Goal: Task Accomplishment & Management: Use online tool/utility

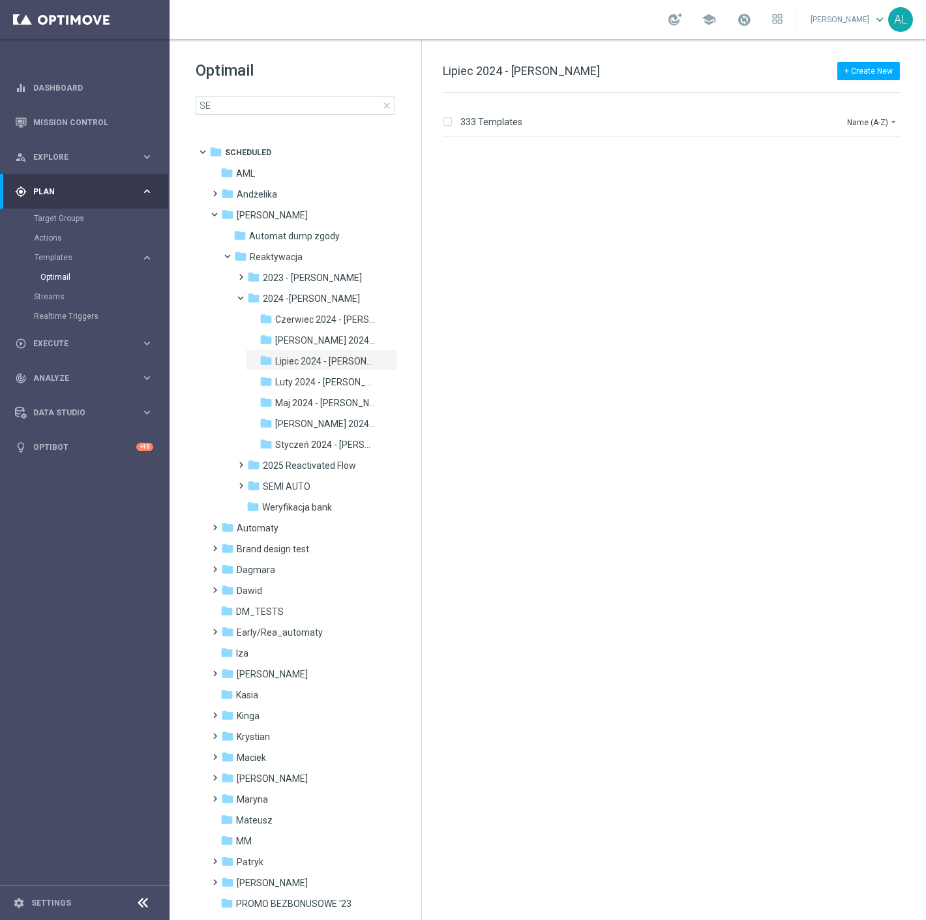
scroll to position [2907, 0]
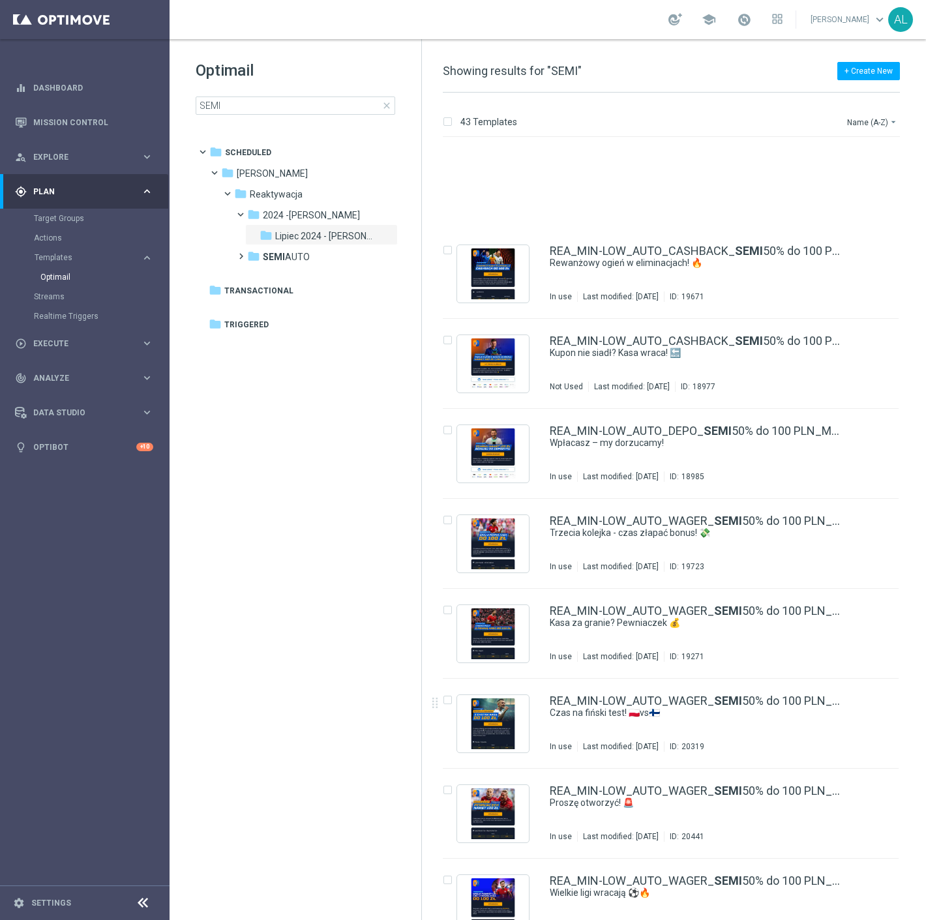
scroll to position [2907, 0]
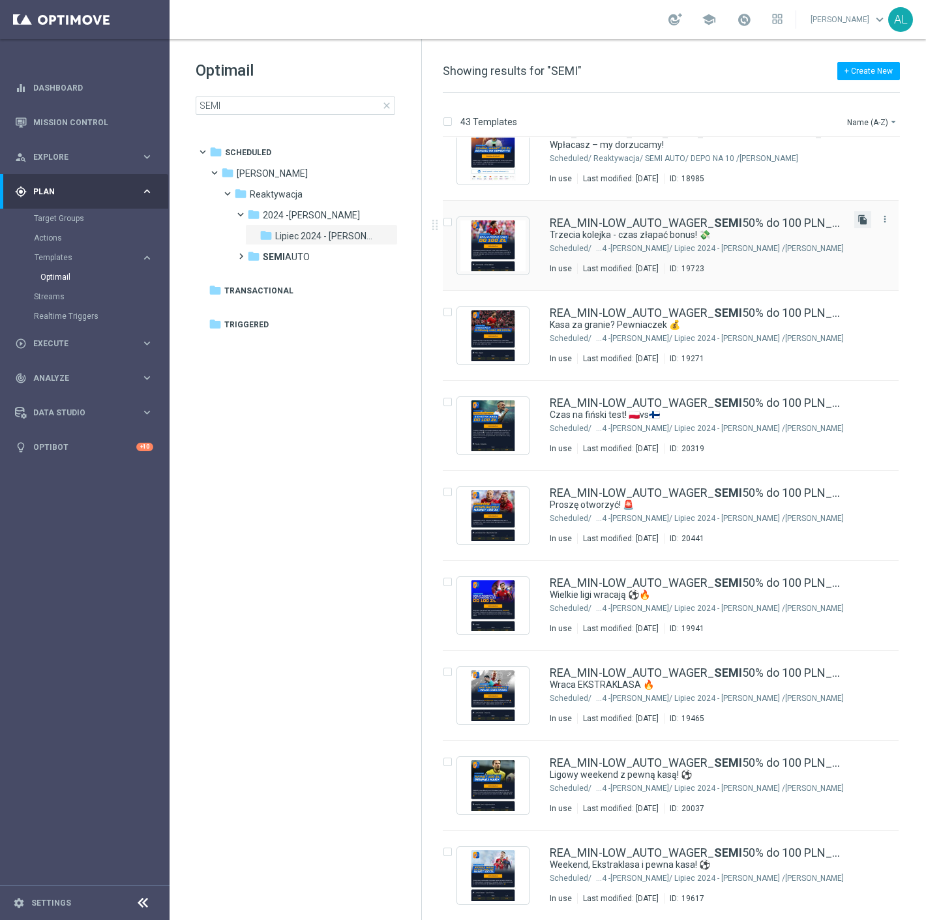
type input "SEMI"
click at [858, 219] on icon "file_copy" at bounding box center [863, 220] width 10 height 10
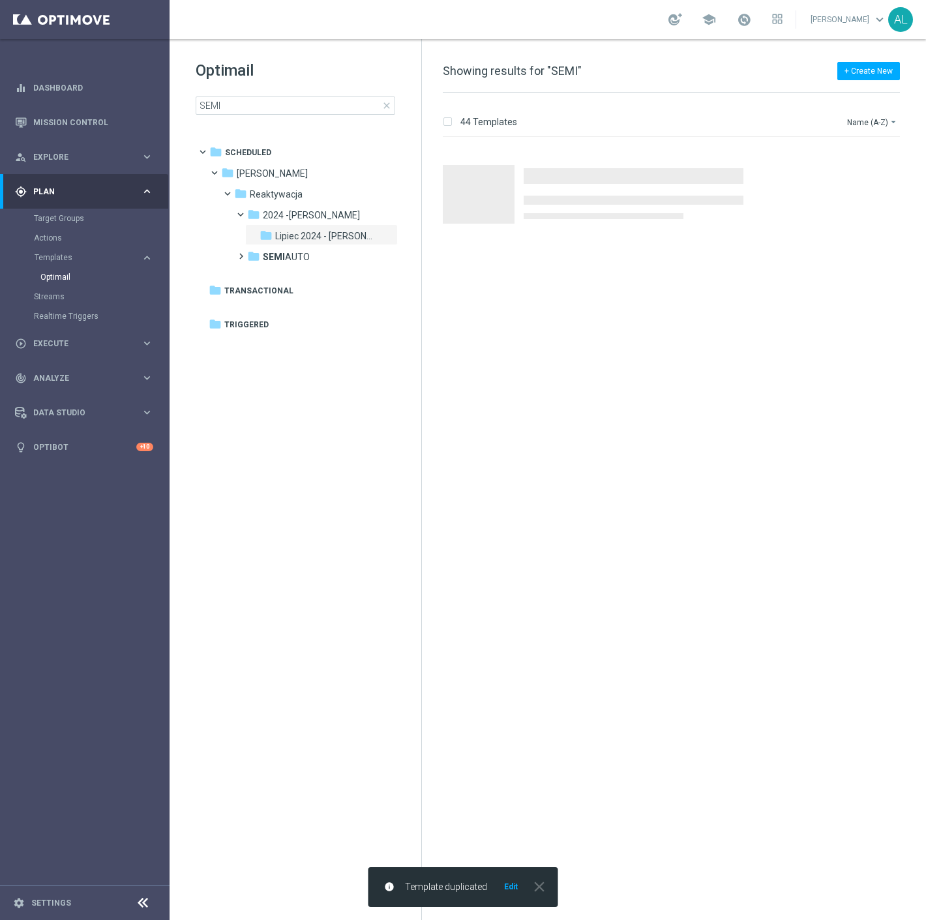
scroll to position [0, 0]
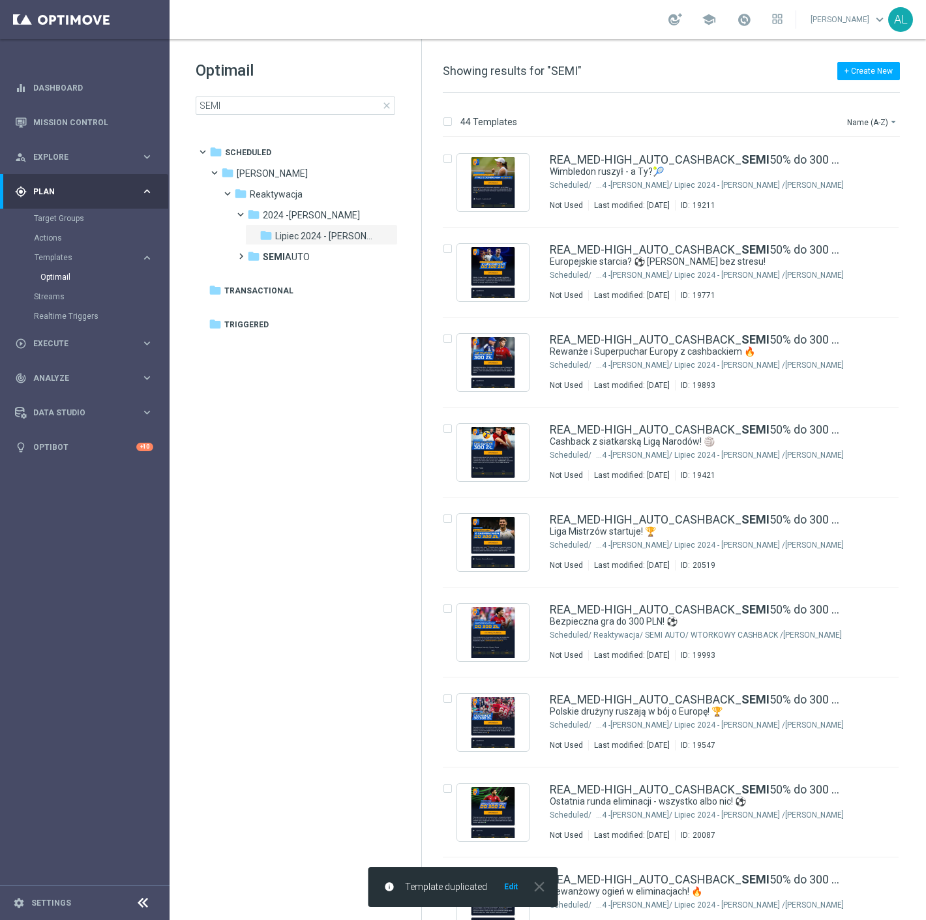
click at [504, 887] on button "Edit" at bounding box center [511, 887] width 16 height 10
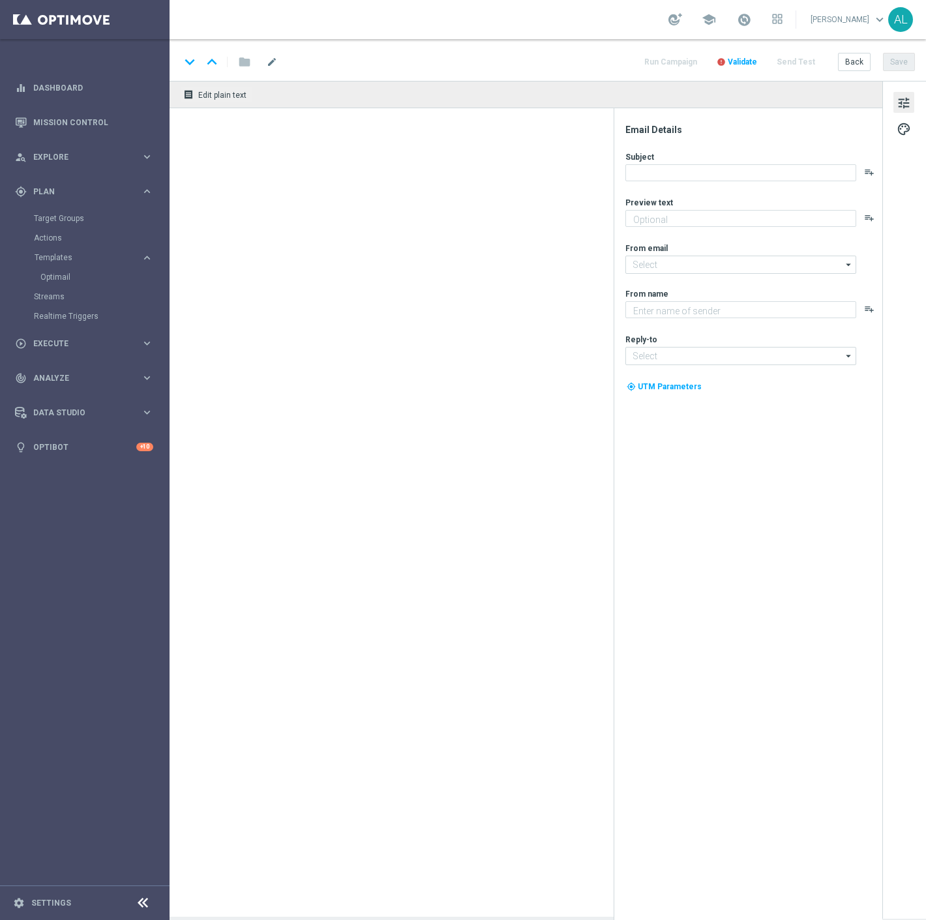
type input "REA_MIN-LOW_AUTO_WAGER_SEMI 50% do 100 PLN_010825(1)"
type textarea "Zgarnij nawet 100 zł ekstra"
type textarea "STS"
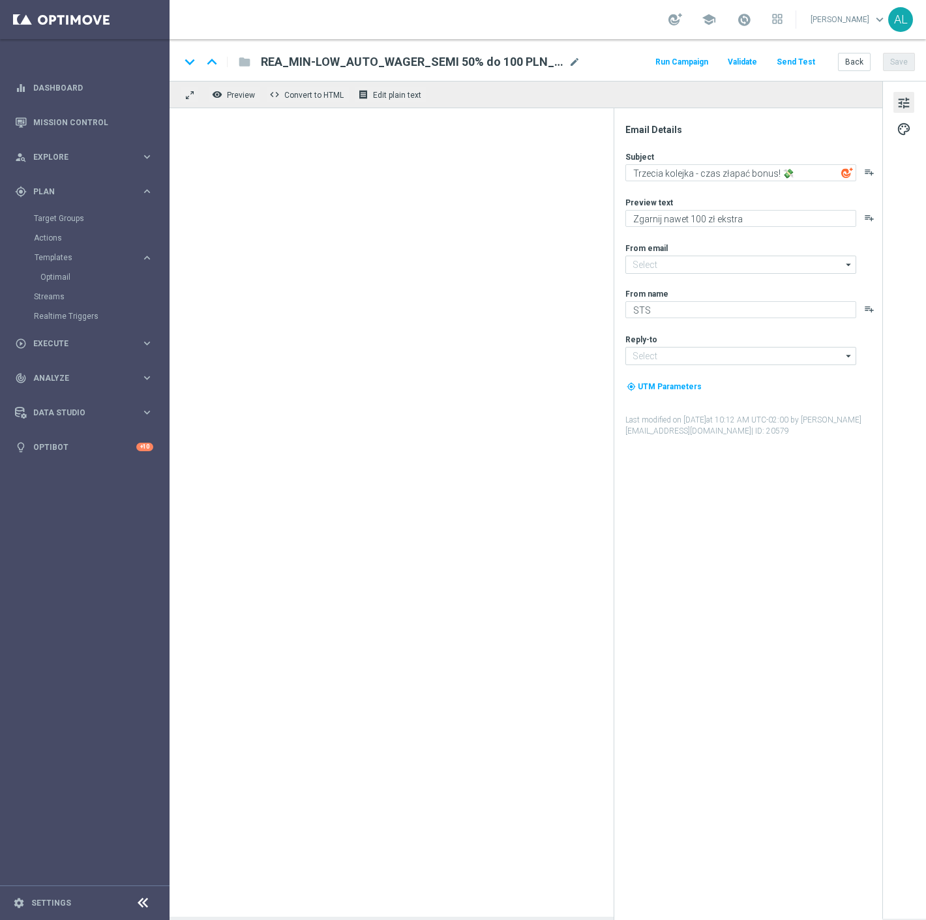
type input "[EMAIL_ADDRESS][DOMAIN_NAME]"
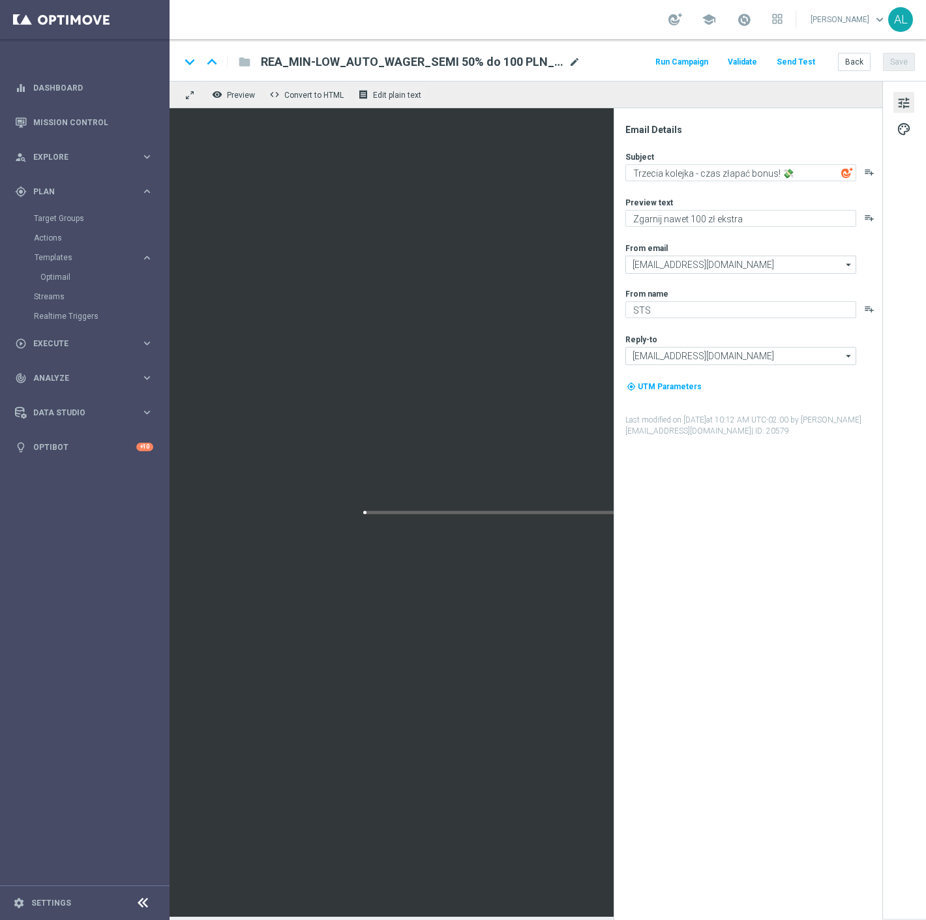
click at [579, 56] on span "mode_edit" at bounding box center [575, 62] width 12 height 12
drag, startPoint x: 543, startPoint y: 61, endPoint x: 487, endPoint y: 60, distance: 56.7
click at [487, 60] on input "REA_MIN-LOW_AUTO_WAGER_SEMI 50% do 100 PLN_010825(1)" at bounding box center [423, 61] width 324 height 17
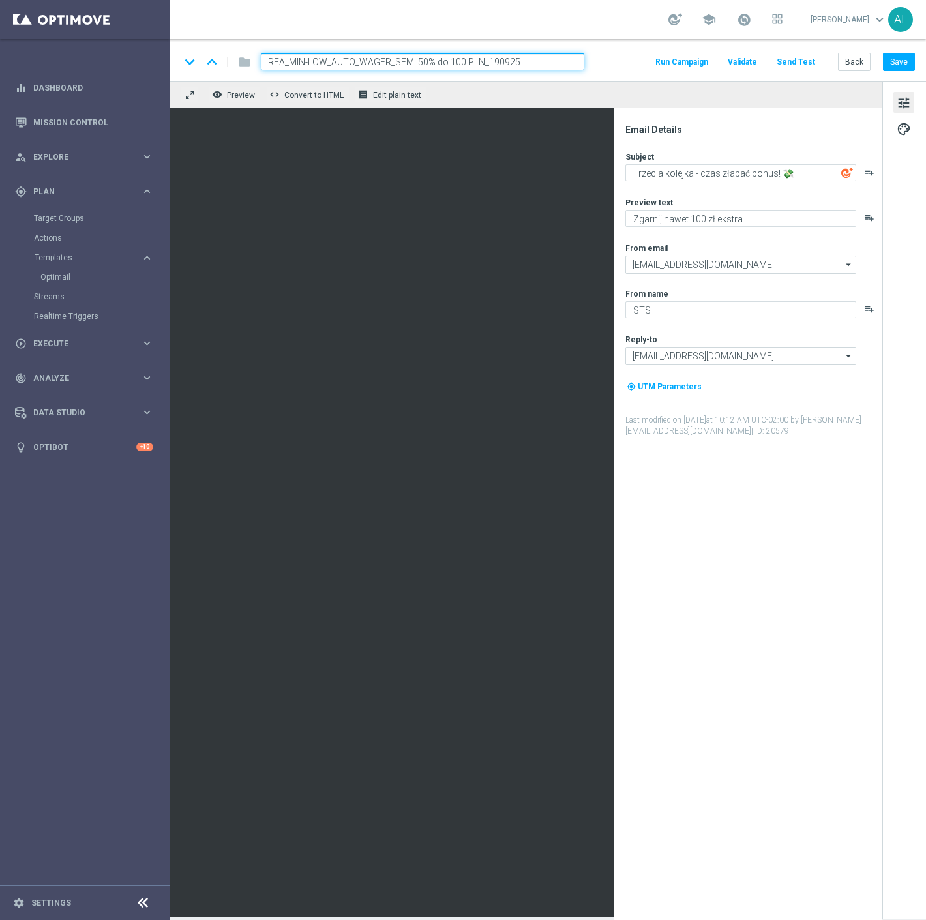
type input "REA_MIN-LOW_AUTO_WAGER_SEMI 50% do 100 PLN_190925"
click at [615, 74] on div "keyboard_arrow_down keyboard_arrow_up folder REA_MIN-LOW_AUTO_WAGER_SEMI 50% do…" at bounding box center [548, 60] width 757 height 42
click at [898, 128] on span "palette" at bounding box center [904, 129] width 14 height 17
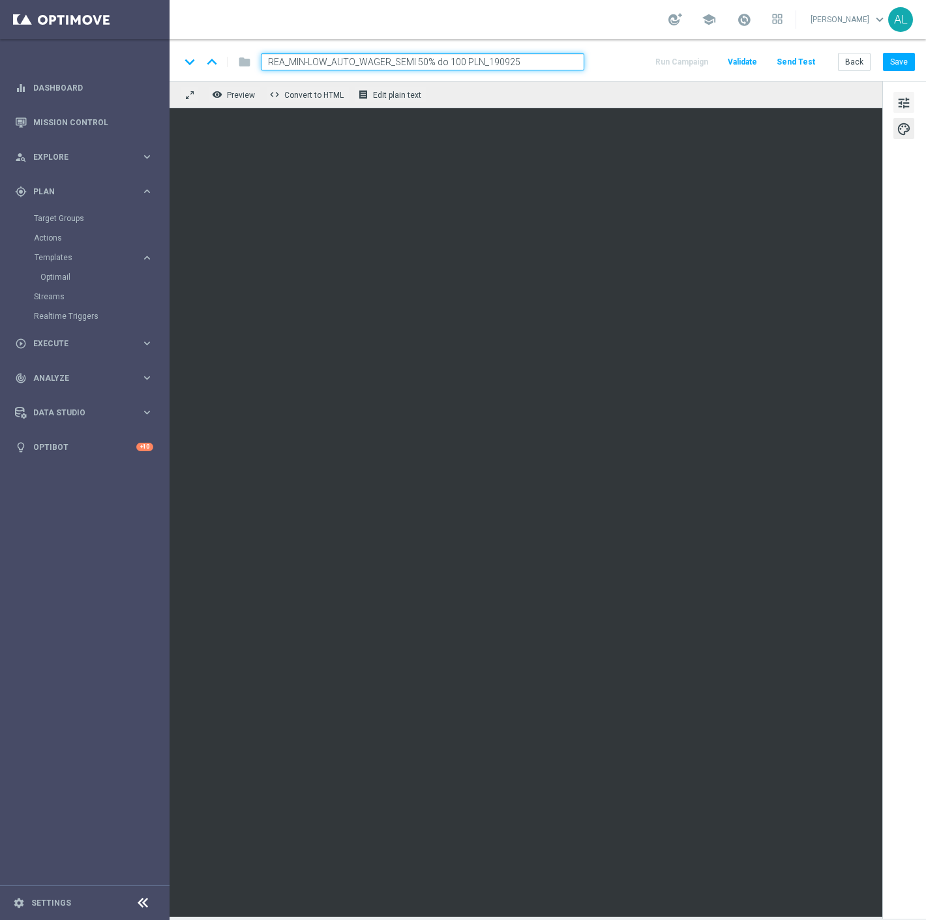
click at [913, 97] on button "tune" at bounding box center [904, 102] width 21 height 21
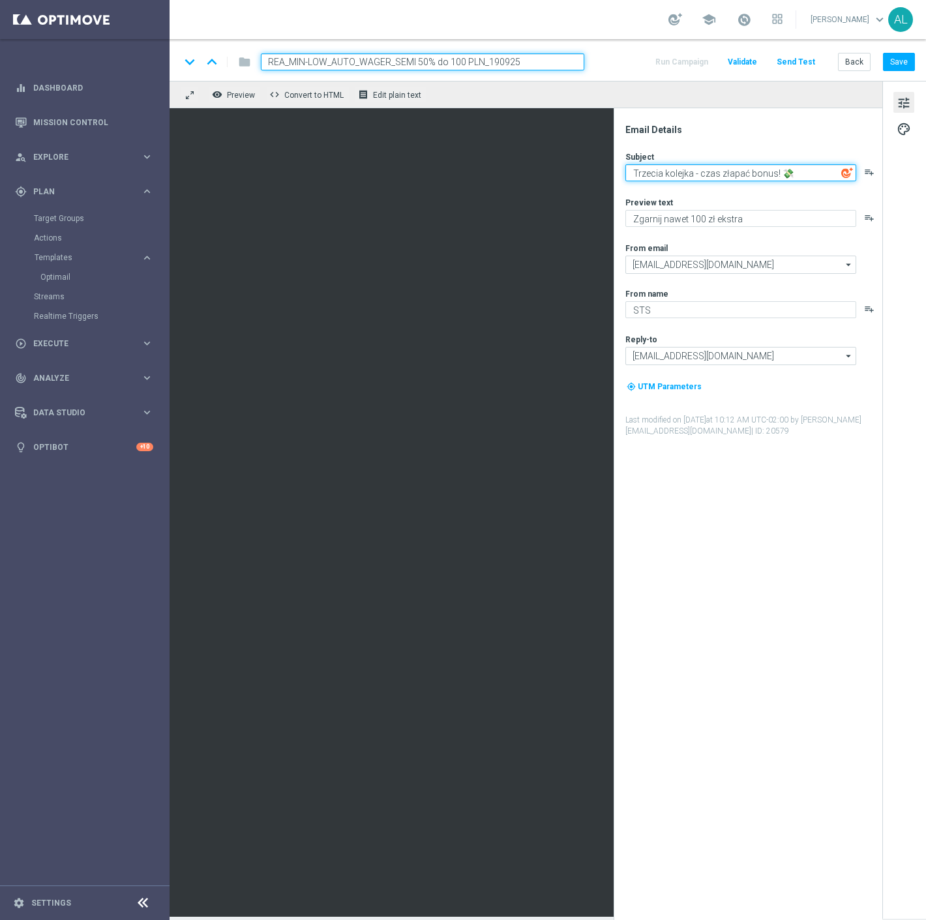
click at [742, 167] on textarea "Trzecia kolejka - czas złapać bonus! 💸" at bounding box center [741, 172] width 231 height 17
paste textarea "otowy na weekend pełen ligowych meczów? ⚽"
click at [638, 178] on textarea "otowy na weekend pełen ligowych meczów? ⚽" at bounding box center [741, 172] width 231 height 17
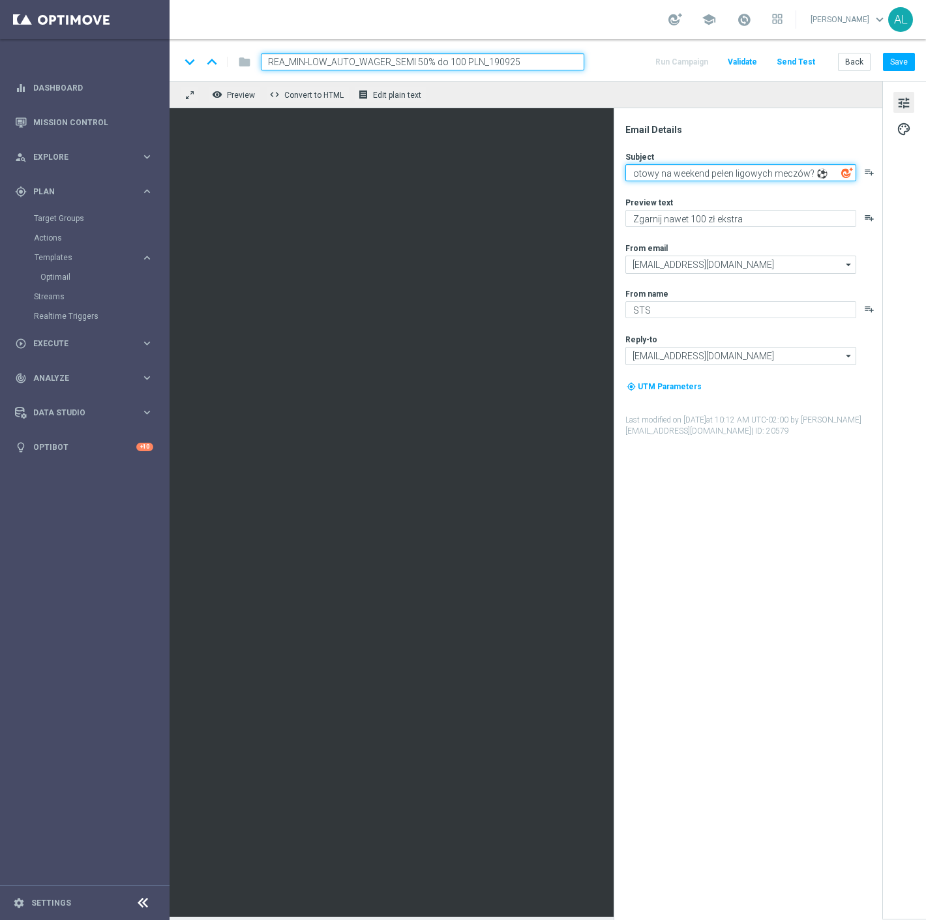
click at [635, 178] on textarea "otowy na weekend pełen ligowych meczów? ⚽" at bounding box center [741, 172] width 231 height 17
drag, startPoint x: 715, startPoint y: 175, endPoint x: 812, endPoint y: 173, distance: 97.2
click at [812, 173] on textarea "Gotowy na weekend pełen ligowych meczów? ⚽" at bounding box center [741, 172] width 231 height 17
click at [744, 173] on textarea "Gotowy na weekend ? ⚽" at bounding box center [741, 172] width 231 height 17
paste textarea "🔥"
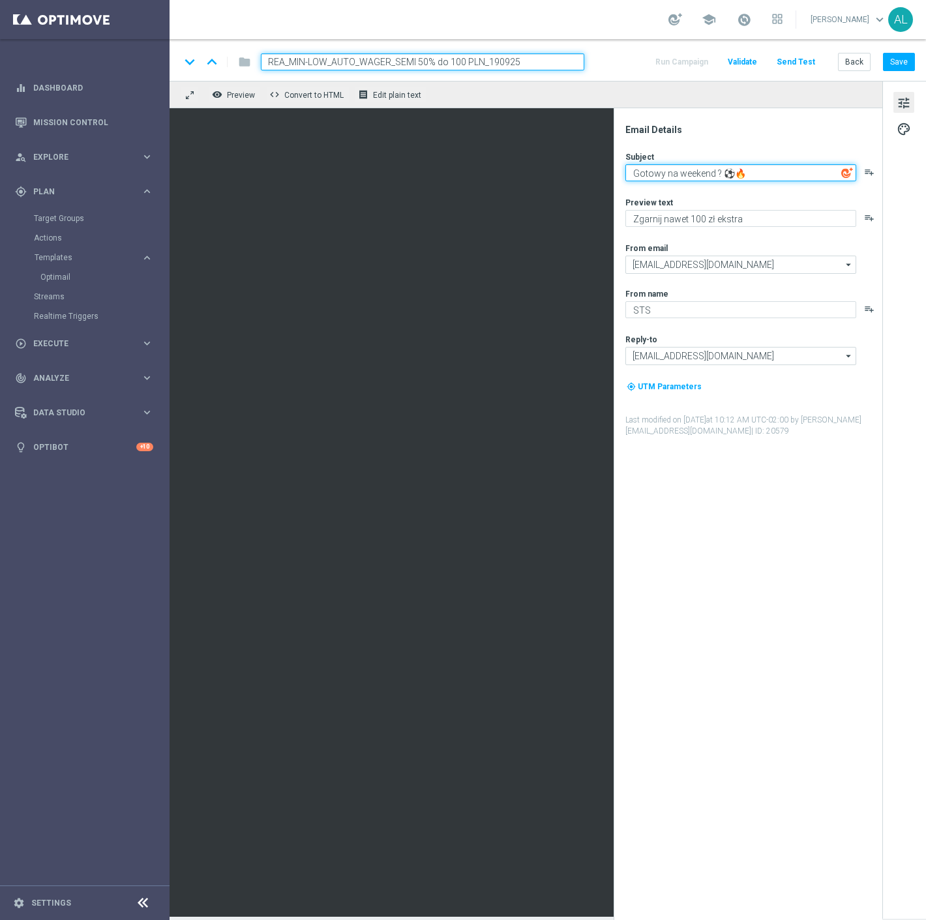
click at [724, 173] on textarea "Gotowy na weekend ? ⚽🔥" at bounding box center [741, 172] width 231 height 17
click at [716, 173] on textarea "Gotowy na weekend ?⚽🔥" at bounding box center [741, 172] width 231 height 17
click at [718, 172] on textarea "Gotowy na weekend?⚽🔥" at bounding box center [741, 172] width 231 height 17
type textarea "Gotowy na weekend? ⚽🔥"
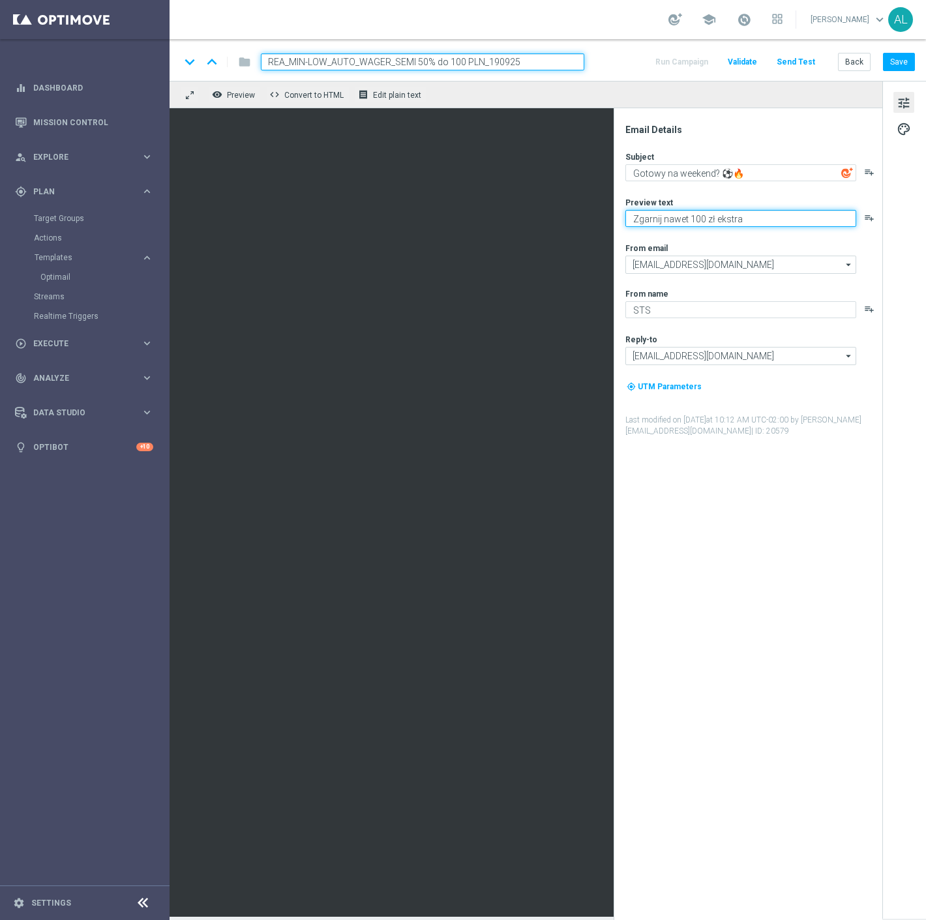
click at [695, 211] on textarea "Zgarnij nawet 100 zł ekstra" at bounding box center [741, 218] width 231 height 17
paste textarea "Bądź gotów BARDZIEJ – z pewną kasą do 100 zł! 💸"
click at [732, 218] on textarea "Bądź gotów BARDZIEJ – z pewną kasą do 100 zł! 💸" at bounding box center [741, 218] width 231 height 17
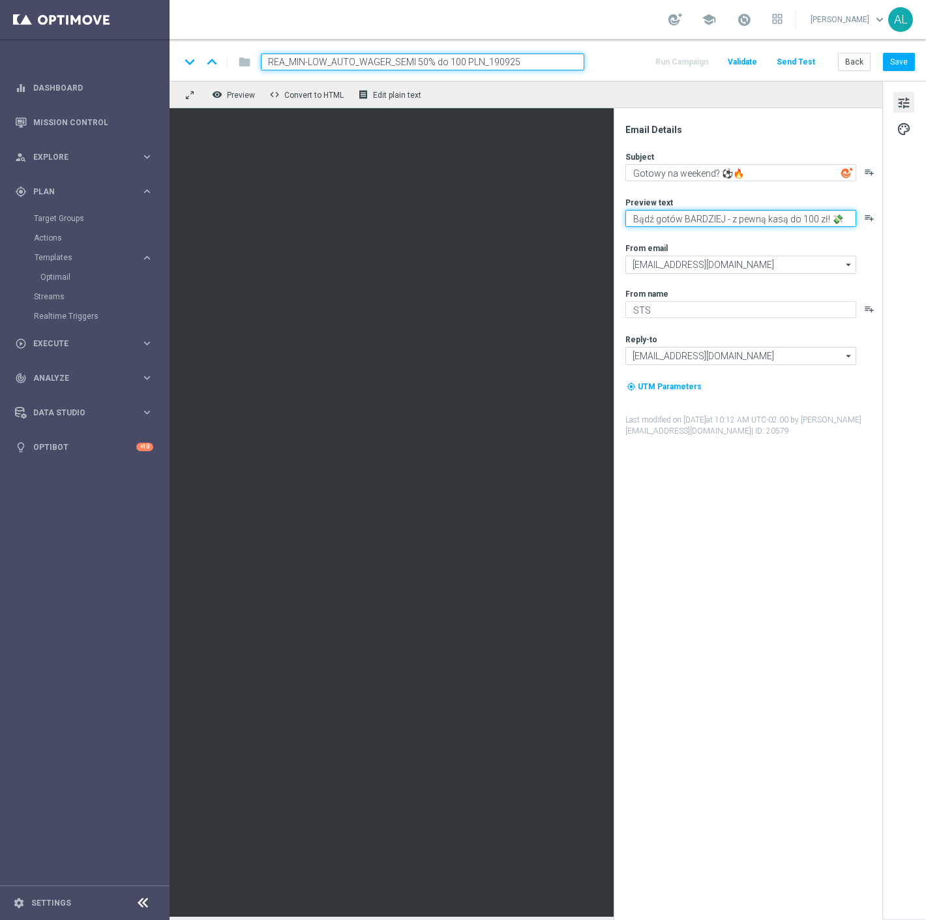
type textarea "Bądź gotów BARDZIEJ - z pewną kasą do 100 zł! 💸"
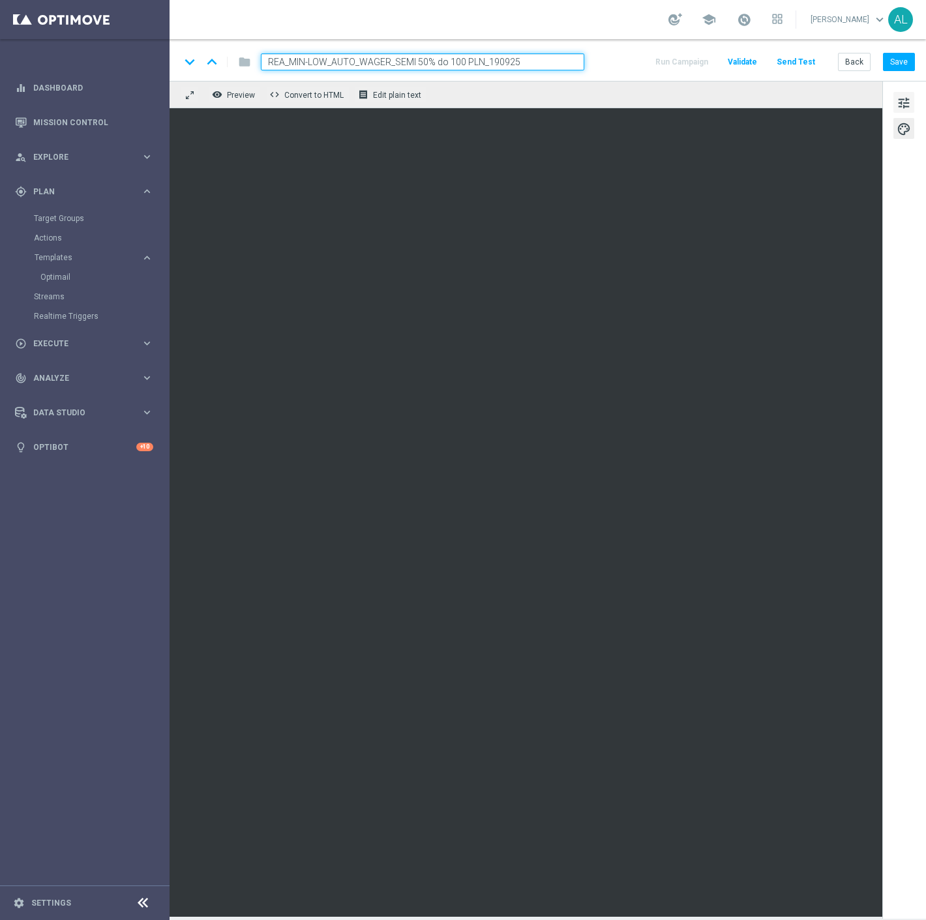
click at [901, 105] on span "tune" at bounding box center [904, 103] width 14 height 17
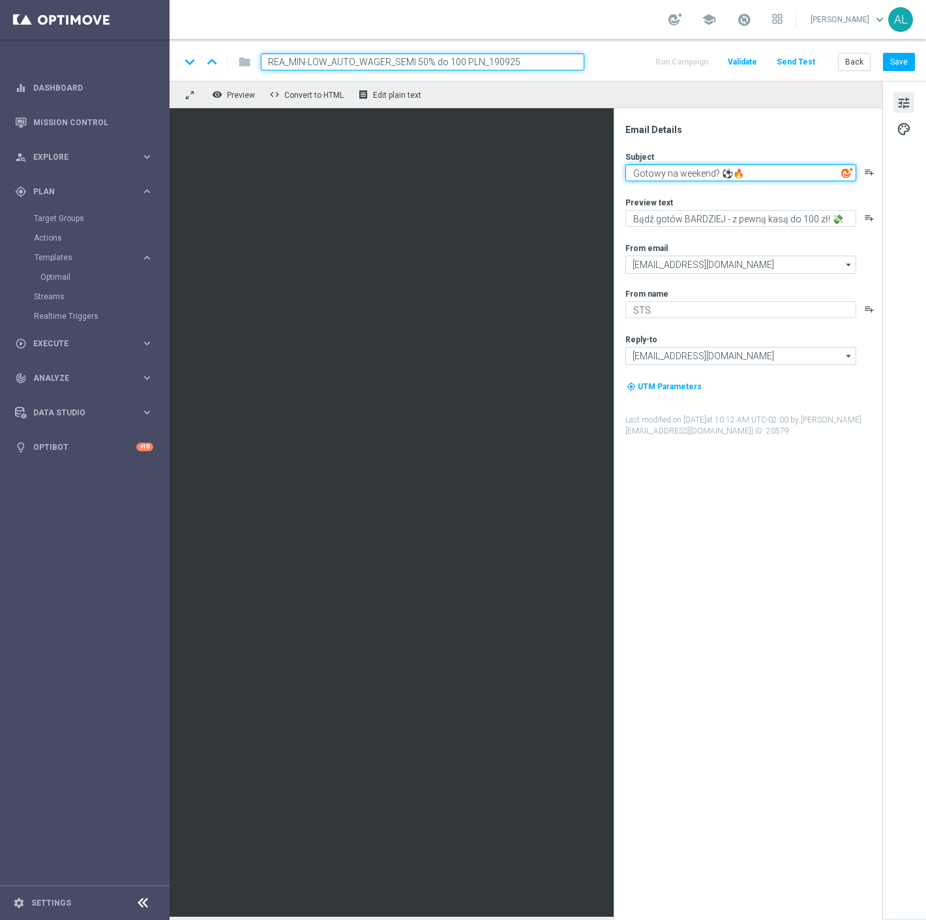
click at [662, 175] on textarea "Gotowy na weekend? ⚽🔥" at bounding box center [741, 172] width 231 height 17
click at [663, 175] on textarea "Gotowy na weekend? ⚽🔥" at bounding box center [741, 172] width 231 height 17
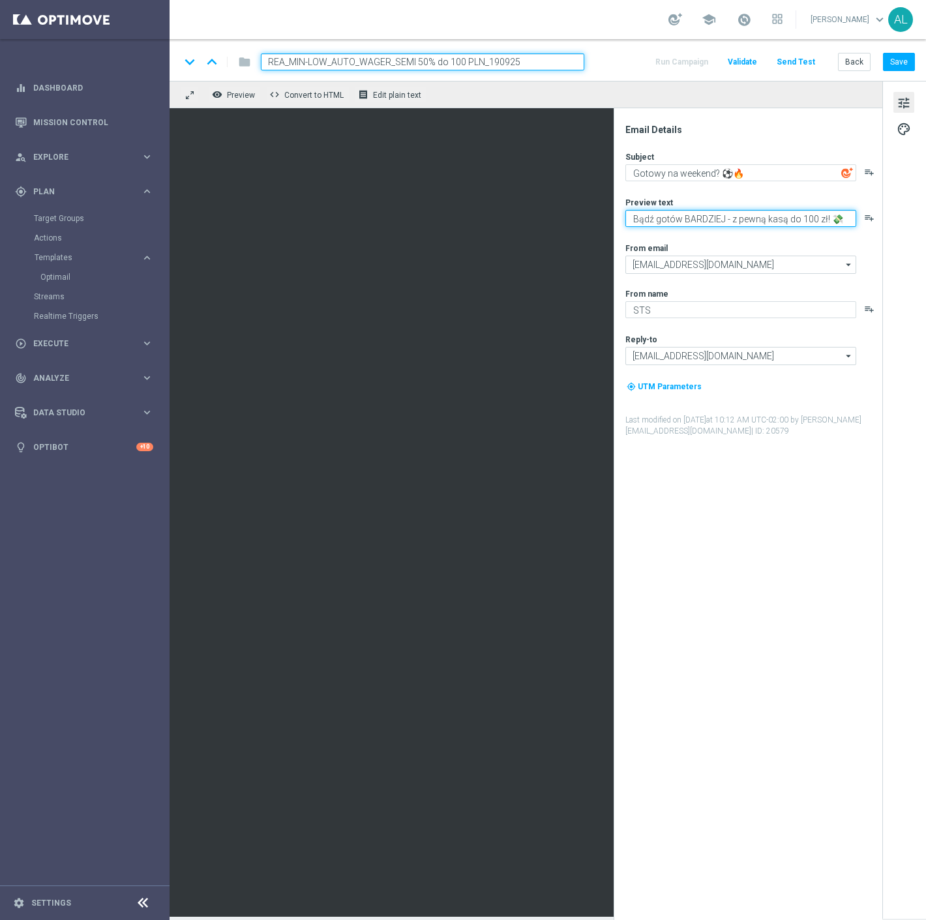
click at [673, 226] on textarea "Bądź gotów BARDZIEJ - z pewną kasą do 100 zł! 💸" at bounding box center [741, 218] width 231 height 17
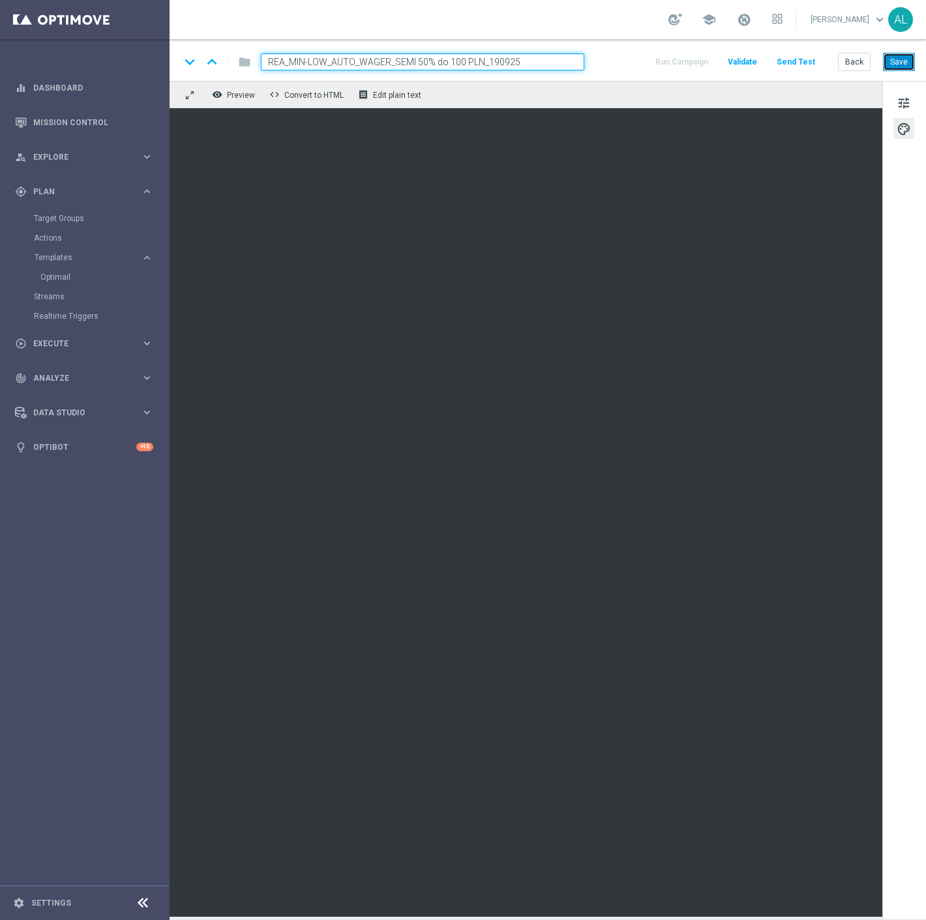
click at [898, 59] on button "Save" at bounding box center [899, 62] width 32 height 18
click at [899, 64] on button "Save" at bounding box center [899, 62] width 32 height 18
click at [901, 72] on div "keyboard_arrow_down keyboard_arrow_up folder REA_MIN-LOW_AUTO_WAGER_SEMI 50% do…" at bounding box center [548, 60] width 757 height 42
click at [902, 70] on button "Save" at bounding box center [899, 62] width 32 height 18
click at [500, 72] on div "keyboard_arrow_down keyboard_arrow_up folder REA_MIN-LOW_AUTO_WAGER_SEMI 50% do…" at bounding box center [548, 60] width 757 height 42
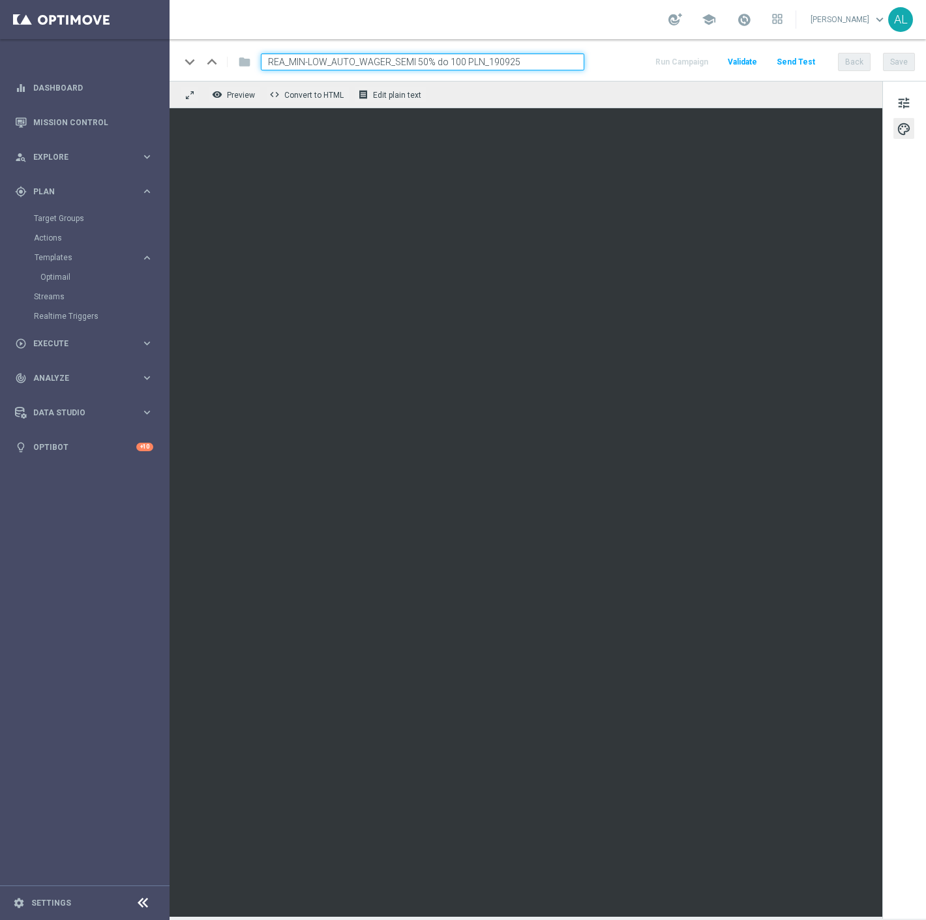
click at [505, 66] on input "REA_MIN-LOW_AUTO_WAGER_SEMI 50% do 100 PLN_190925" at bounding box center [423, 61] width 324 height 17
click at [904, 68] on button "Save" at bounding box center [899, 62] width 32 height 18
click at [900, 65] on button "Save" at bounding box center [899, 62] width 32 height 18
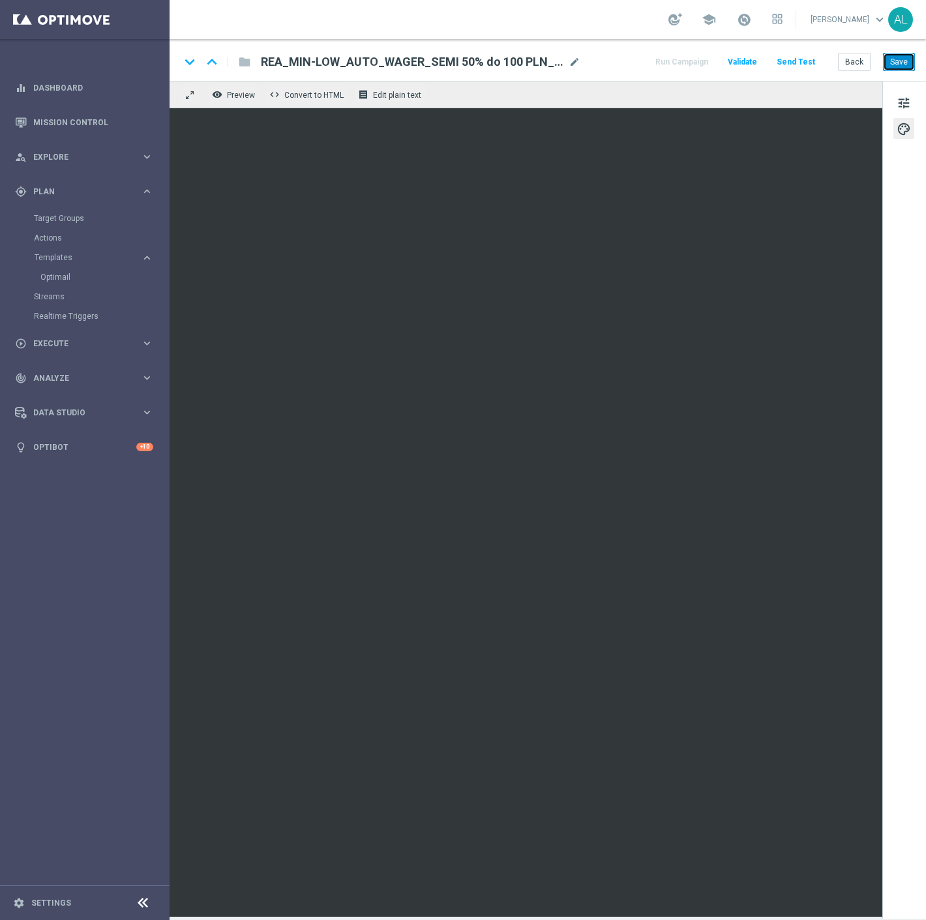
click at [895, 68] on button "Save" at bounding box center [899, 62] width 32 height 18
click at [852, 61] on button "Back" at bounding box center [854, 62] width 33 height 18
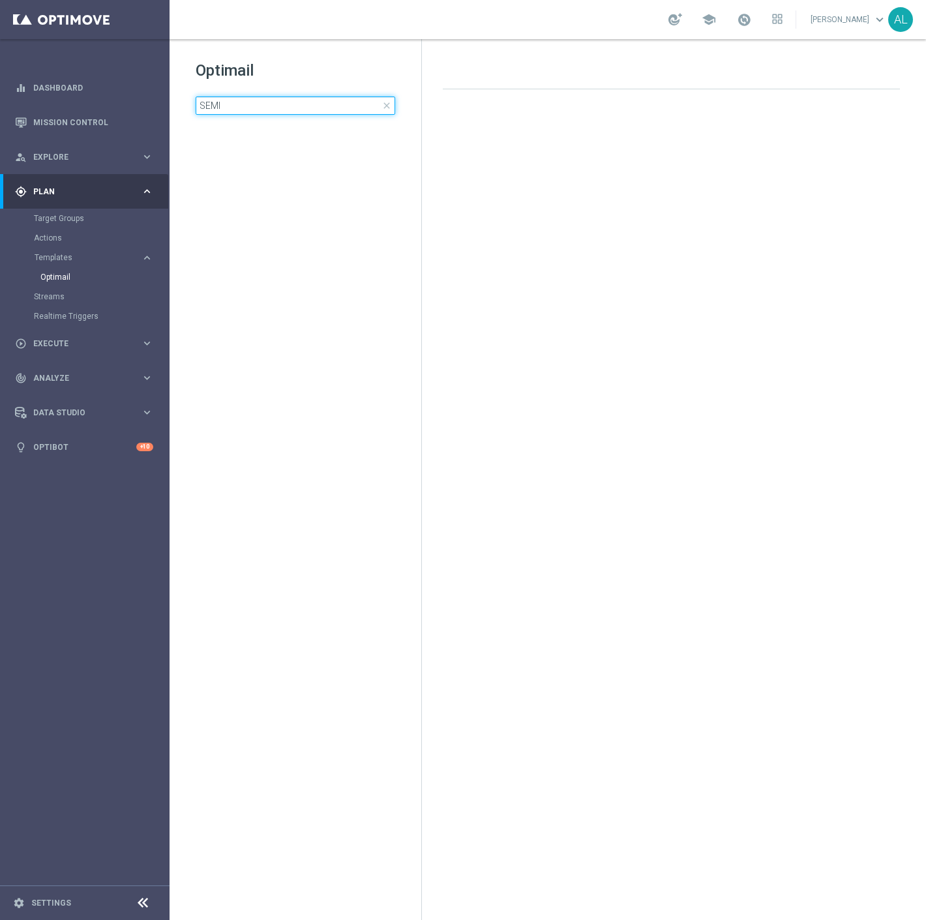
click at [279, 105] on input "SEMI" at bounding box center [296, 106] width 200 height 18
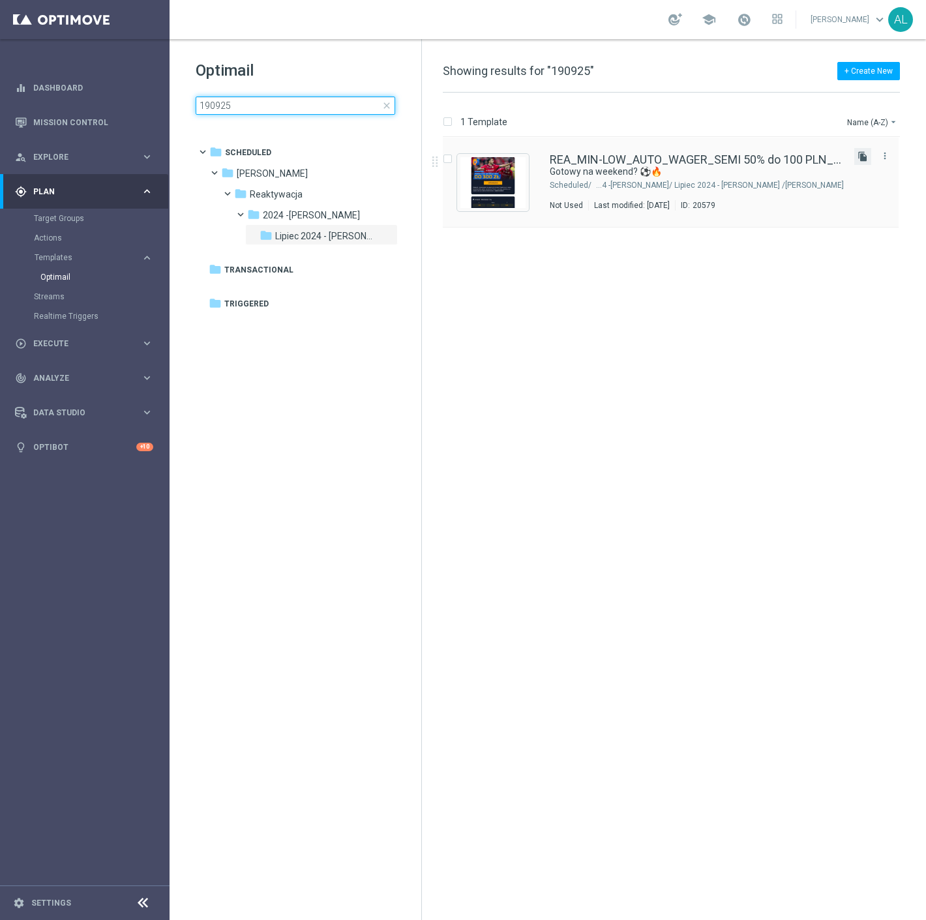
type input "190925"
click at [863, 158] on icon "file_copy" at bounding box center [863, 156] width 10 height 10
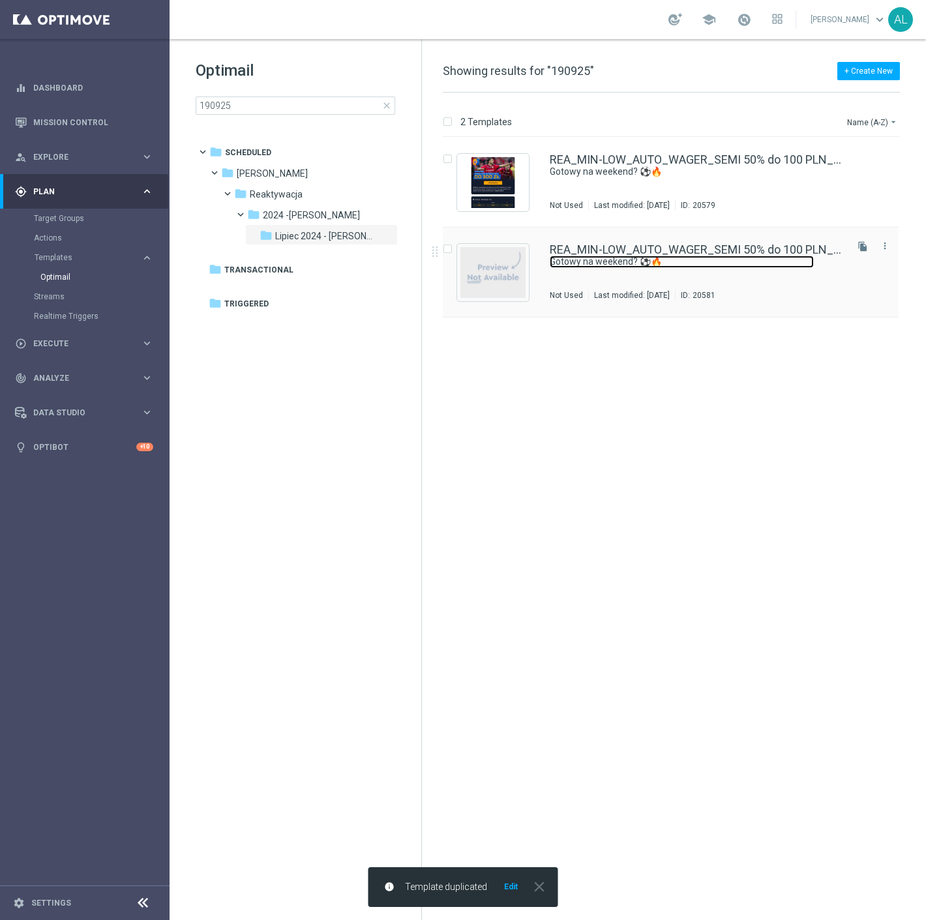
click at [598, 267] on link "Gotowy na weekend? ⚽🔥" at bounding box center [682, 262] width 264 height 12
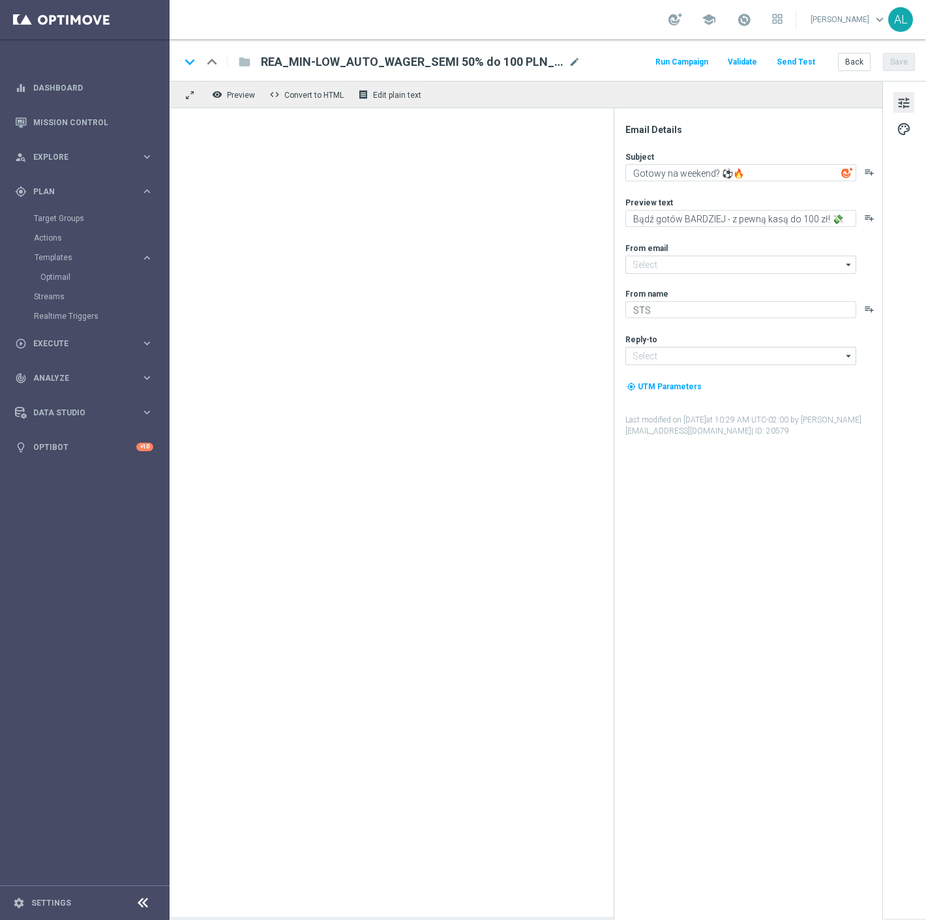
type input "[EMAIL_ADDRESS][DOMAIN_NAME]"
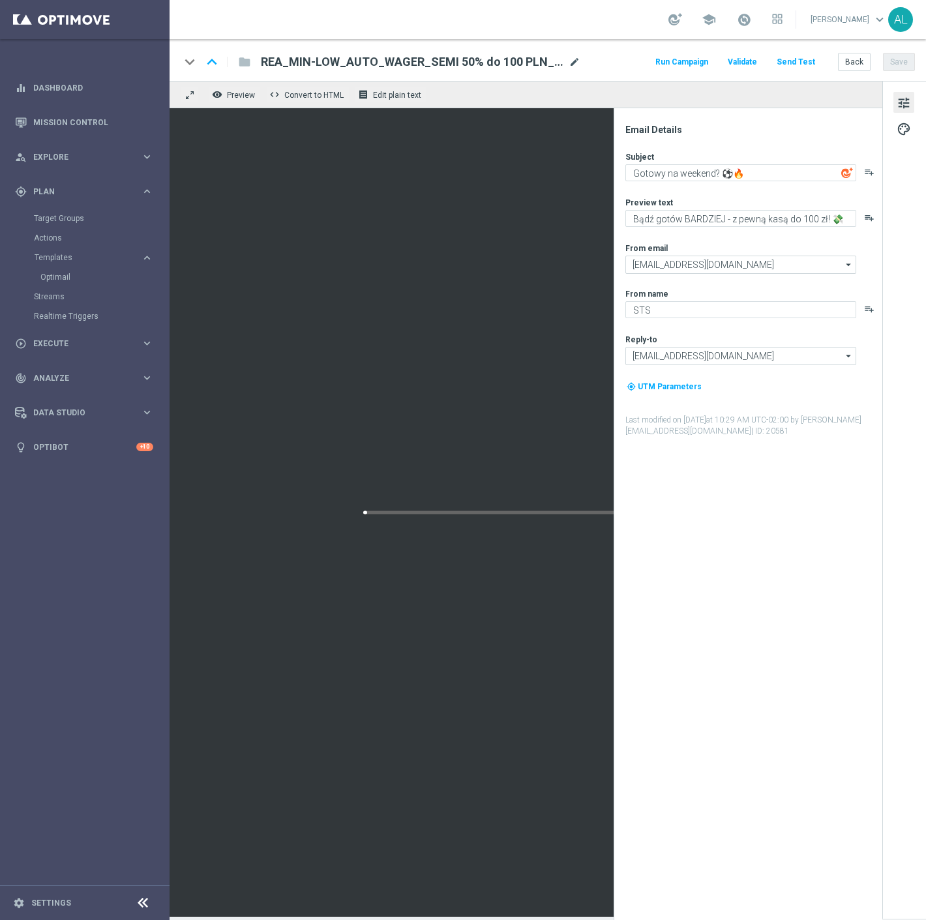
click at [575, 60] on span "mode_edit" at bounding box center [575, 62] width 12 height 12
drag, startPoint x: 535, startPoint y: 61, endPoint x: 517, endPoint y: 63, distance: 19.0
click at [517, 63] on input "REA_MIN-LOW_AUTO_WAGER_SEMI 50% do 100 PLN_190925(1)" at bounding box center [423, 61] width 324 height 17
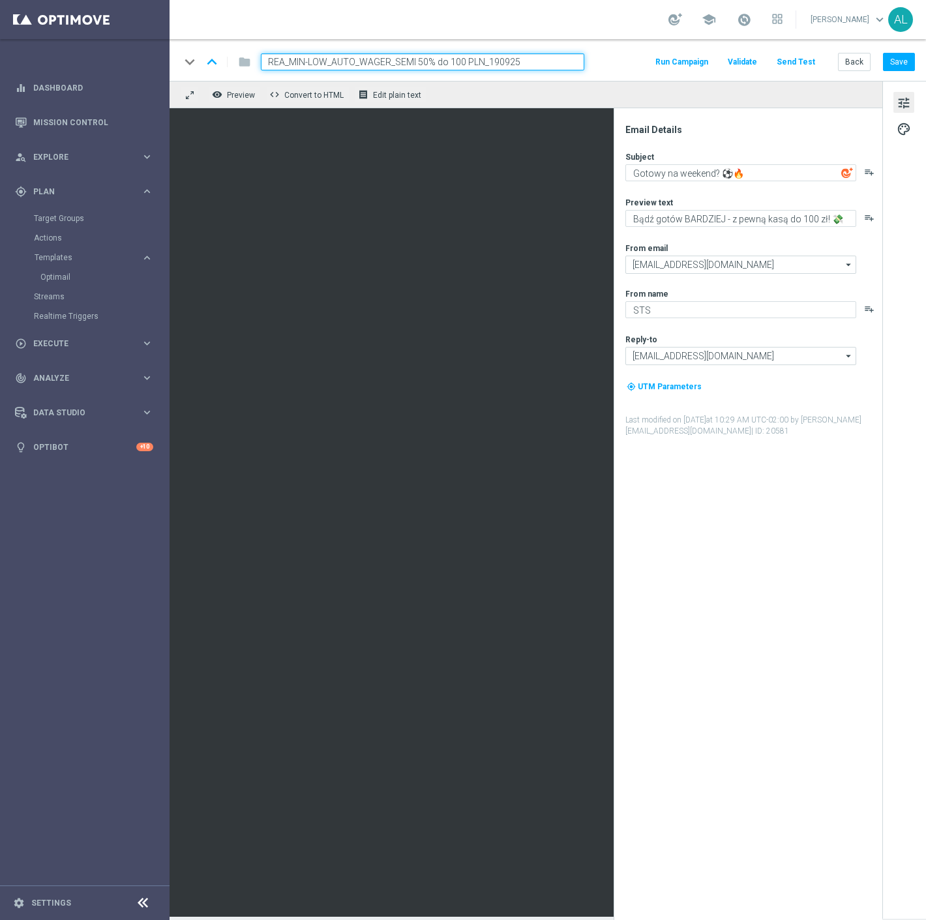
click at [450, 63] on input "REA_MIN-LOW_AUTO_WAGER_SEMI 50% do 100 PLN_190925" at bounding box center [423, 61] width 324 height 17
drag, startPoint x: 323, startPoint y: 60, endPoint x: 289, endPoint y: 61, distance: 33.9
click at [289, 61] on input "REA_MIN-LOW_AUTO_WAGER_SEMI 50% do 3300 PLN_190925" at bounding box center [423, 61] width 324 height 17
drag, startPoint x: 461, startPoint y: 63, endPoint x: 519, endPoint y: 67, distance: 57.6
click at [461, 63] on input "REA_MED-HIGH_AUTO_WAGER_SEMI 50% do 3300 PLN_190925" at bounding box center [423, 61] width 324 height 17
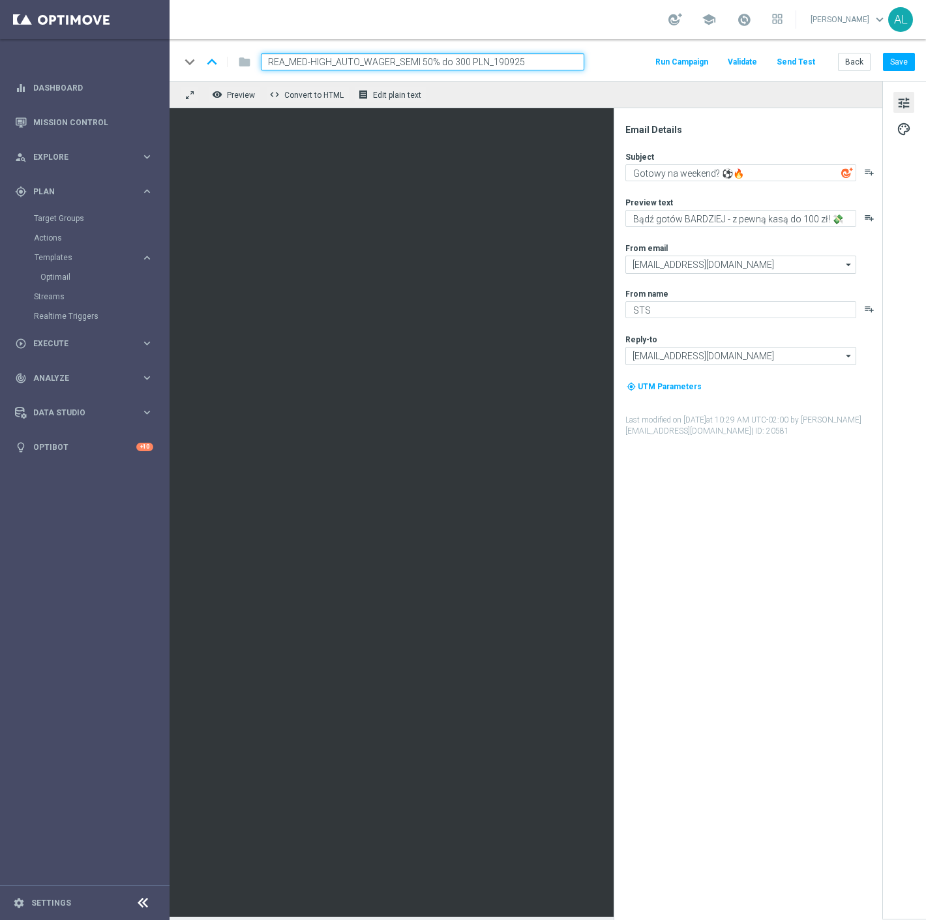
type input "REA_MED-HIGH_AUTO_WAGER_SEMI 50% do 300 PLN_190925"
click at [562, 86] on div "remove_red_eye Preview code Convert to HTML receipt Edit plain text" at bounding box center [526, 94] width 713 height 27
click at [903, 61] on button "Save" at bounding box center [899, 62] width 32 height 18
click at [800, 217] on textarea "Bądź gotów BARDZIEJ - z pewną kasą do 100 zł! 💸" at bounding box center [741, 218] width 231 height 17
type textarea "Bądź gotów BARDZIEJ - z pewną kasą do 300 zł! 💸"
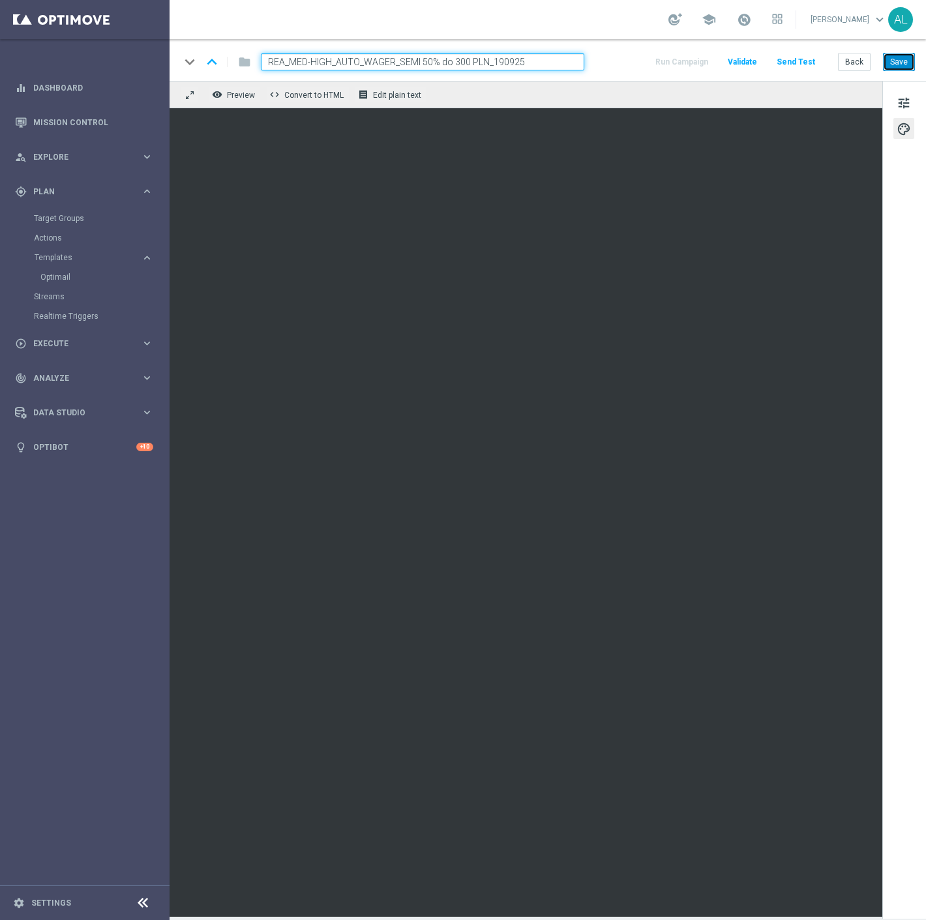
click at [892, 59] on button "Save" at bounding box center [899, 62] width 32 height 18
click at [894, 60] on button "Save" at bounding box center [899, 62] width 32 height 18
click at [904, 67] on button "Save" at bounding box center [899, 62] width 32 height 18
click at [892, 61] on button "Save" at bounding box center [899, 62] width 32 height 18
